Goal: Find specific page/section: Find specific page/section

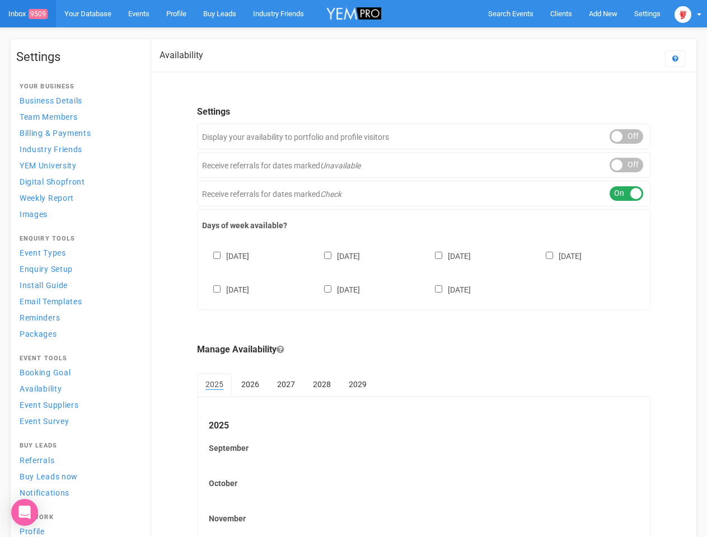
click at [353, 269] on div "[DATE] [DATE] [DATE] [DATE] [DATE] [DATE] [DATE]" at bounding box center [423, 267] width 443 height 67
click at [510, 13] on span "Search Events" at bounding box center [510, 14] width 45 height 8
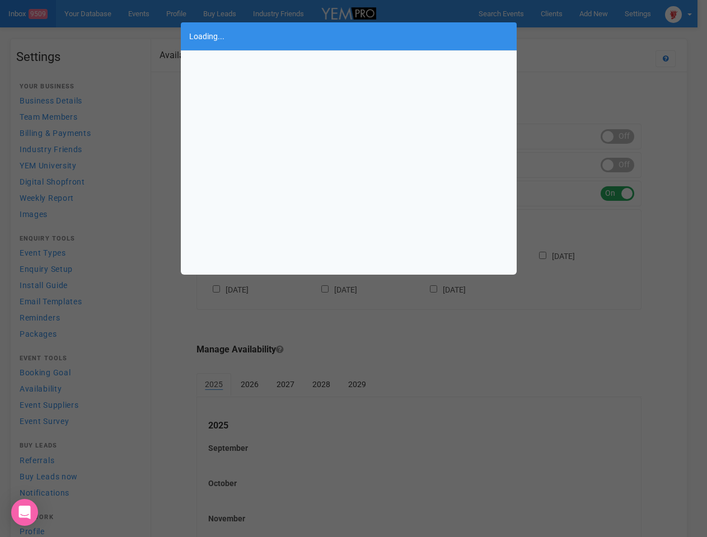
click at [577, 36] on div "Loading..." at bounding box center [353, 268] width 707 height 537
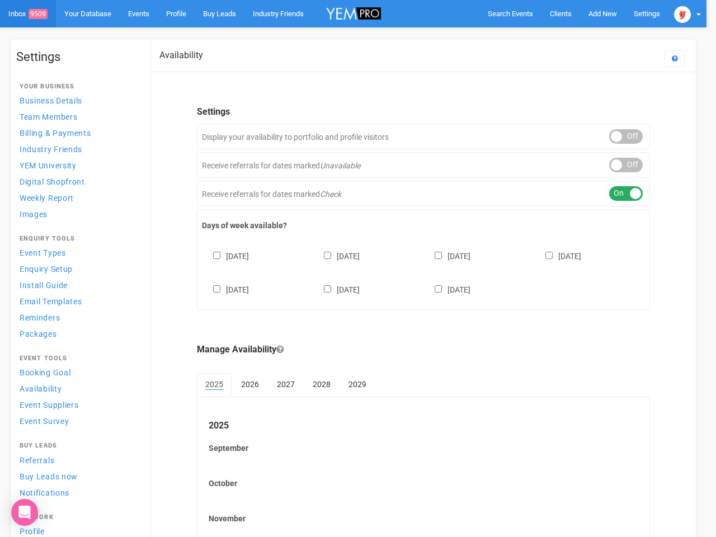
click at [688, 13] on body "Search Events Clients Add New New Client New Event New Enquiry Settings [GEOGRA…" at bounding box center [358, 324] width 716 height 648
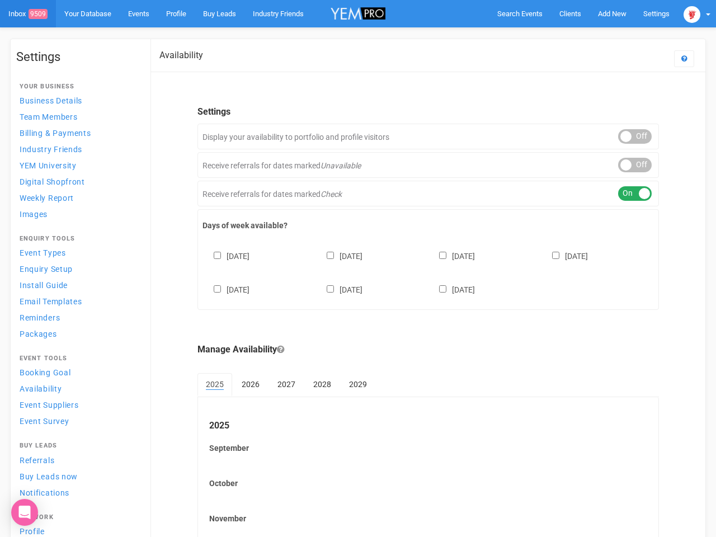
click at [626, 137] on div "ON OFF" at bounding box center [635, 136] width 34 height 15
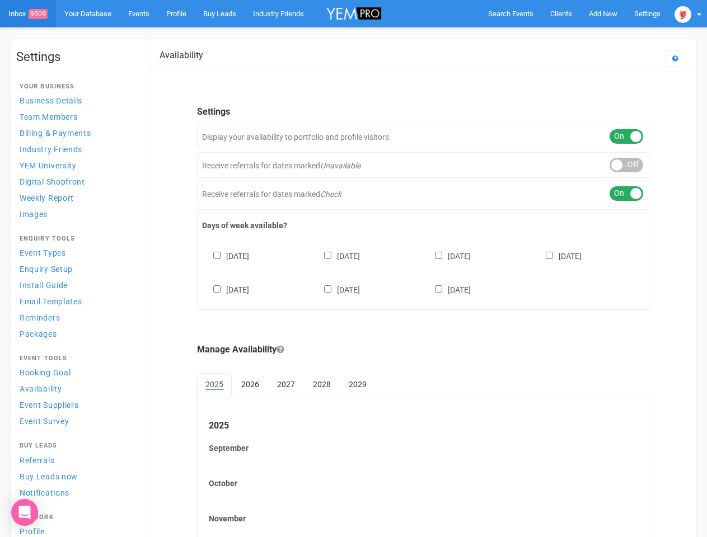
click at [626, 165] on div "ON OFF" at bounding box center [627, 165] width 34 height 15
click at [626, 194] on div "ON OFF" at bounding box center [627, 193] width 34 height 15
click at [424, 271] on div "[DATE] [DATE] [DATE] [DATE] [DATE] [DATE] [DATE]" at bounding box center [423, 267] width 443 height 67
